Goal: Transaction & Acquisition: Purchase product/service

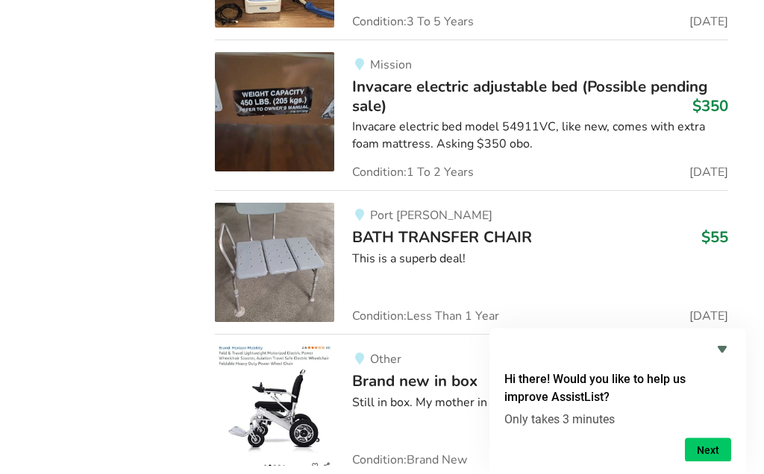
scroll to position [8436, 0]
click at [277, 347] on img at bounding box center [274, 406] width 119 height 119
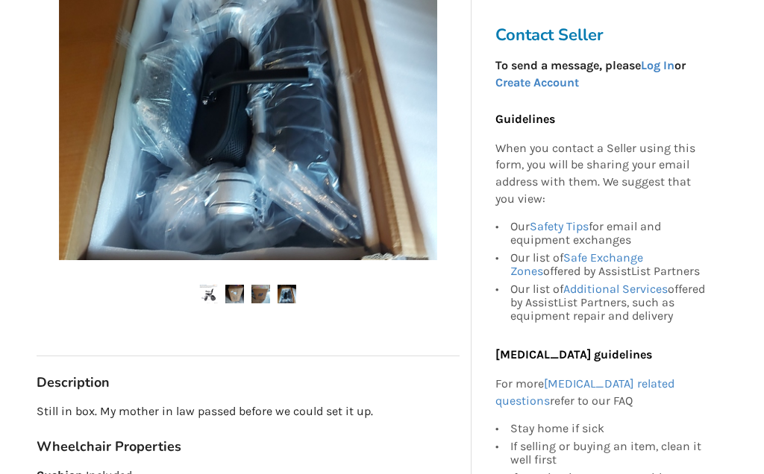
scroll to position [377, 0]
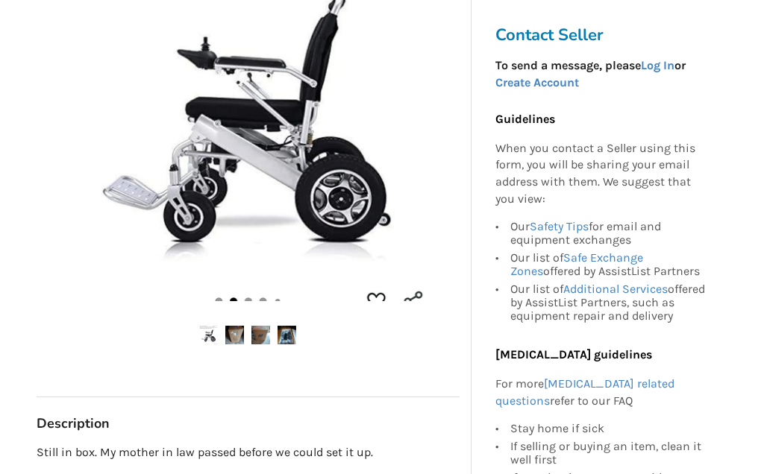
click at [256, 172] on img at bounding box center [248, 113] width 378 height 378
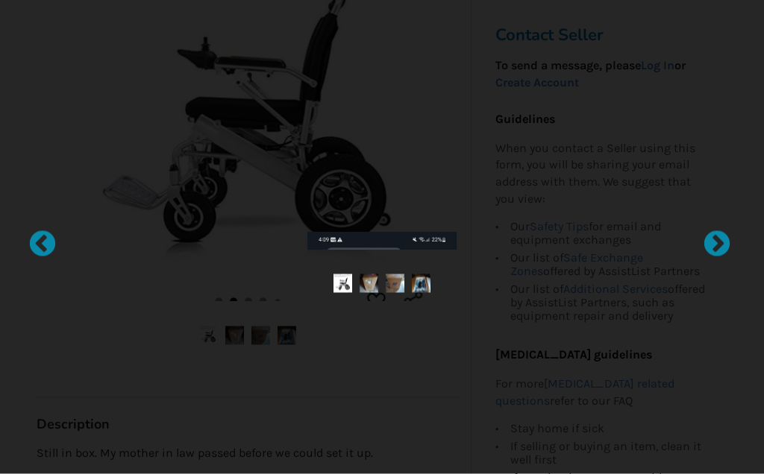
scroll to position [346, 0]
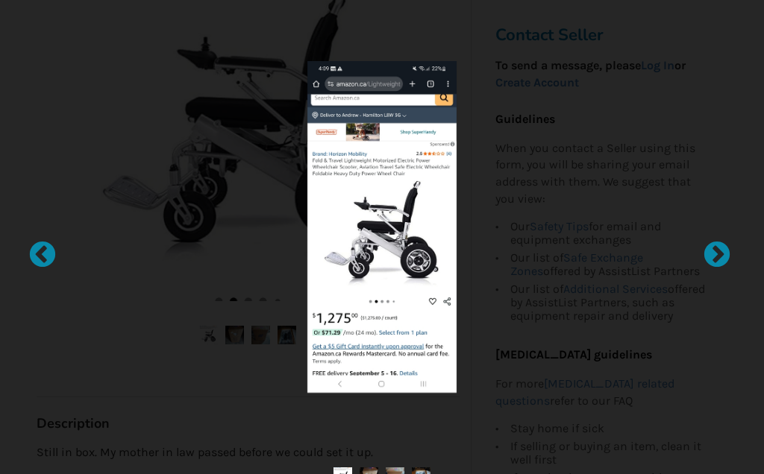
click at [715, 251] on div at bounding box center [709, 248] width 15 height 15
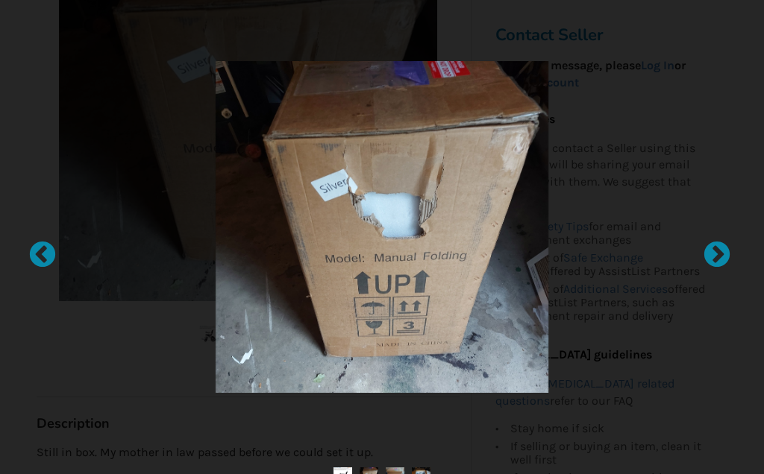
click at [715, 256] on div at bounding box center [709, 248] width 15 height 15
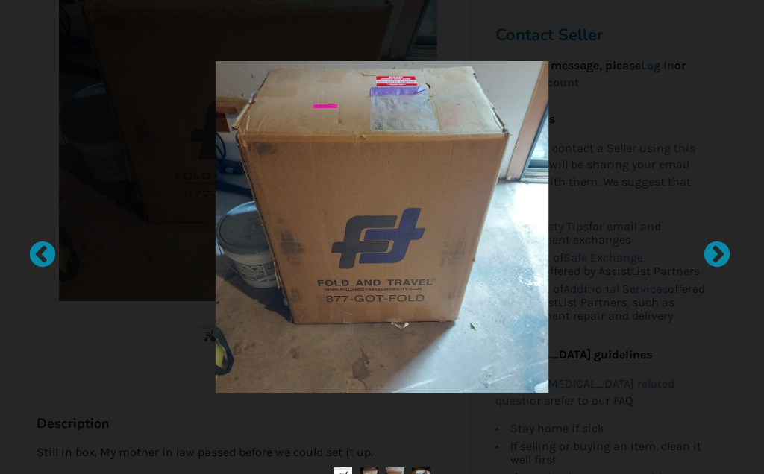
click at [710, 251] on div at bounding box center [709, 248] width 15 height 15
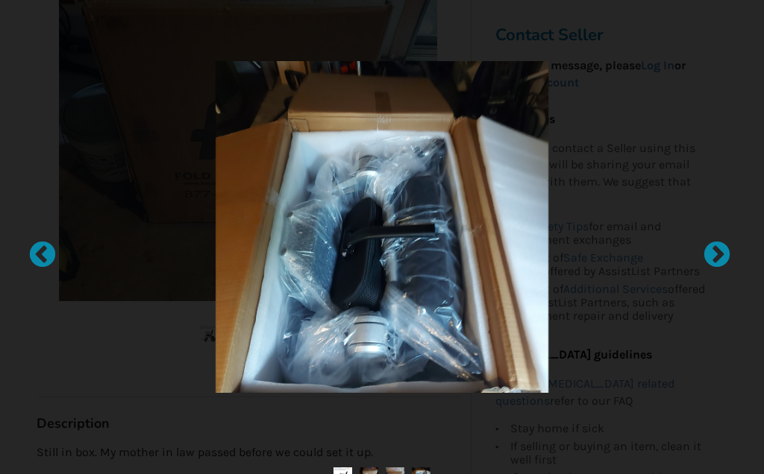
click at [717, 255] on div at bounding box center [709, 248] width 15 height 15
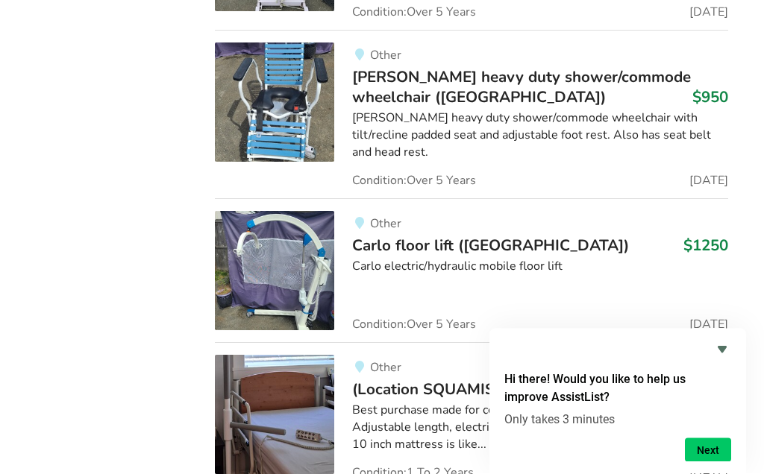
scroll to position [13581, 0]
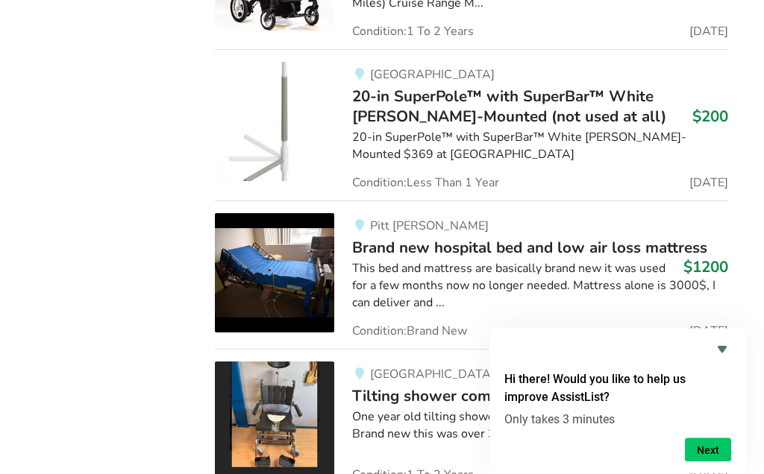
scroll to position [10663, 0]
